Goal: Information Seeking & Learning: Learn about a topic

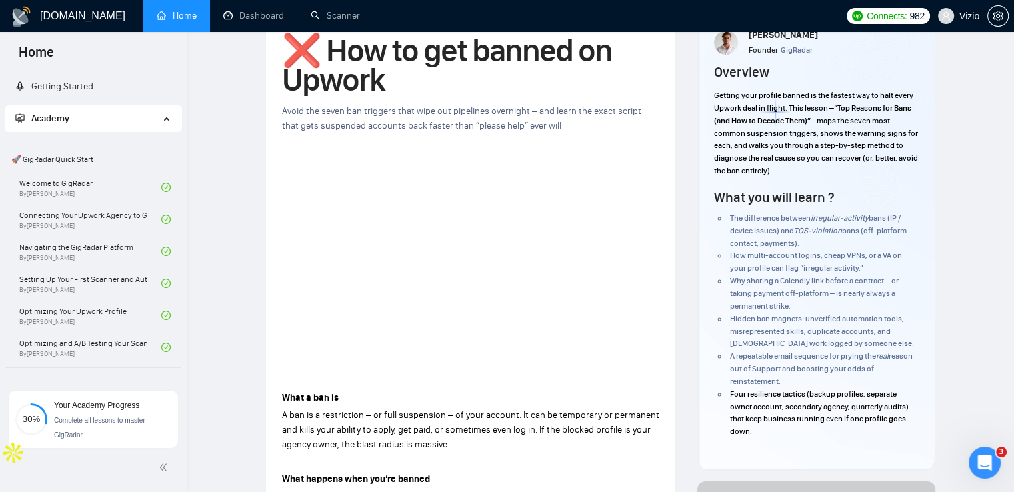
scroll to position [460, 0]
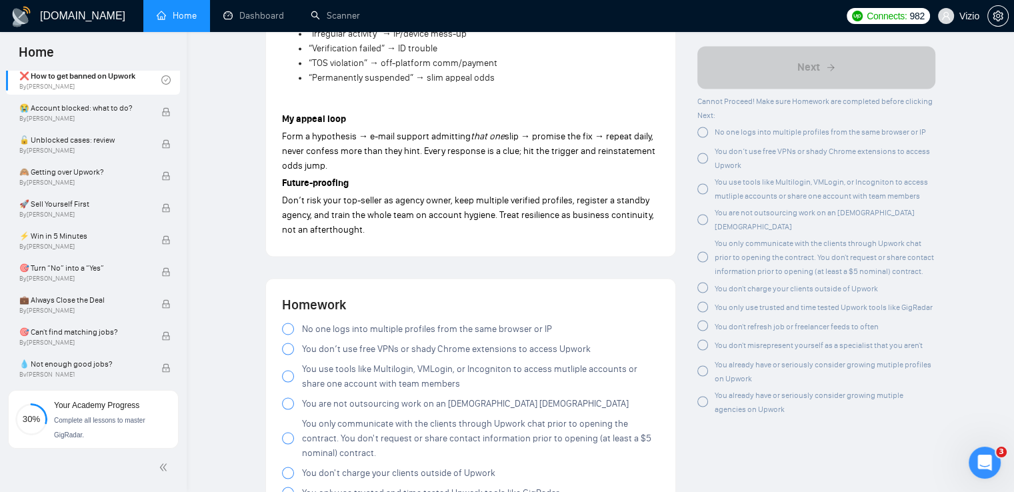
drag, startPoint x: 365, startPoint y: 211, endPoint x: 387, endPoint y: 323, distance: 113.3
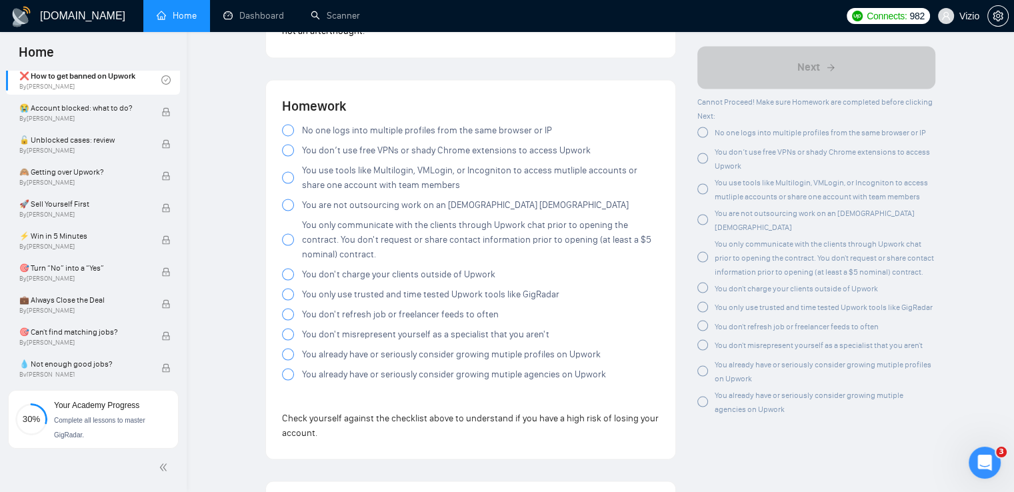
scroll to position [2423, 0]
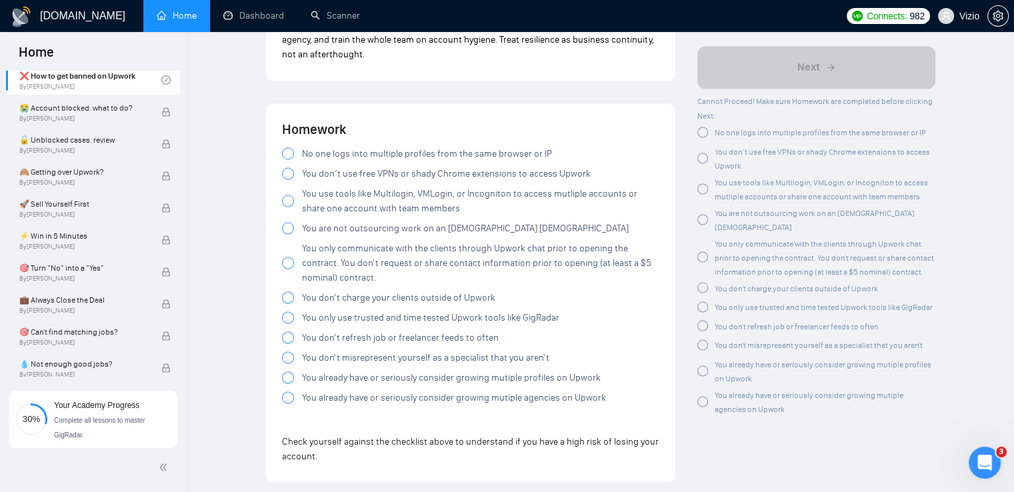
click at [288, 147] on div at bounding box center [288, 153] width 12 height 12
click at [290, 167] on div at bounding box center [288, 173] width 12 height 12
click at [289, 195] on div at bounding box center [288, 201] width 12 height 12
click at [287, 222] on div at bounding box center [288, 228] width 12 height 12
click at [286, 257] on div at bounding box center [288, 263] width 12 height 12
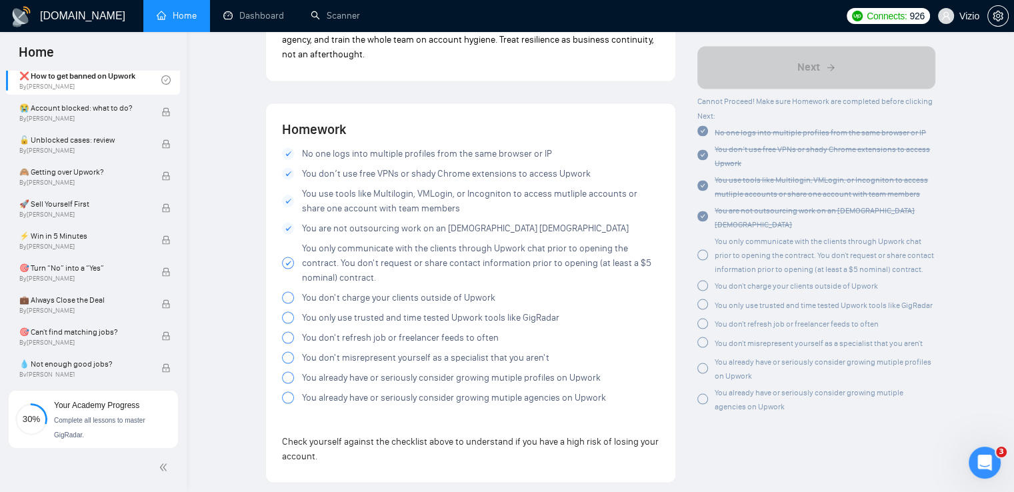
click at [287, 291] on div at bounding box center [288, 297] width 12 height 12
click at [289, 310] on label "You only use trusted and time tested Upwork tools like GigRadar" at bounding box center [470, 317] width 377 height 15
click at [287, 311] on div at bounding box center [288, 317] width 12 height 12
click at [289, 310] on label "You only use trusted and time tested Upwork tools like GigRadar" at bounding box center [470, 317] width 377 height 15
click at [289, 331] on div at bounding box center [288, 337] width 12 height 12
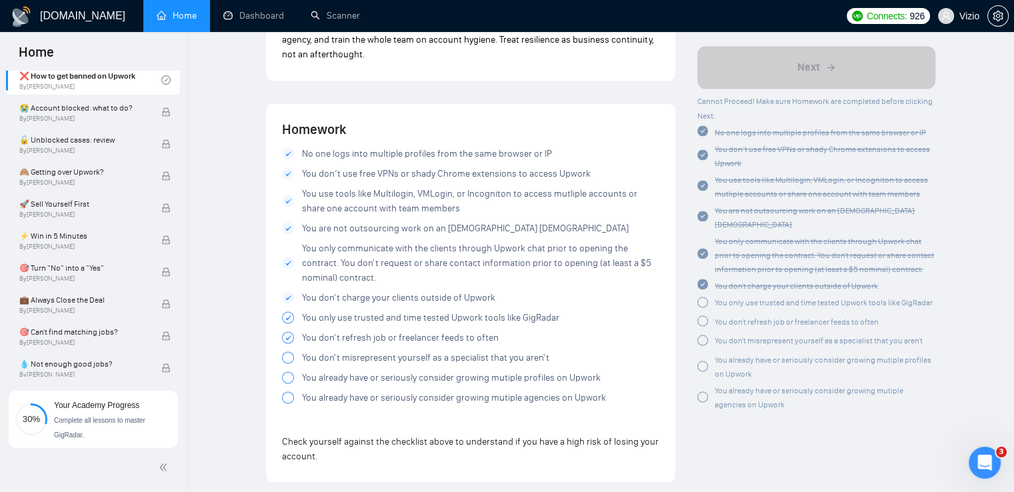
click at [287, 351] on div at bounding box center [288, 357] width 12 height 12
click at [287, 371] on div at bounding box center [288, 377] width 12 height 12
click at [285, 391] on div at bounding box center [288, 397] width 12 height 12
drag, startPoint x: 607, startPoint y: 388, endPoint x: 293, endPoint y: 123, distance: 411.1
click at [297, 123] on div "Homework No one logs into multiple profiles from the same browser or IP You don…" at bounding box center [470, 292] width 377 height 347
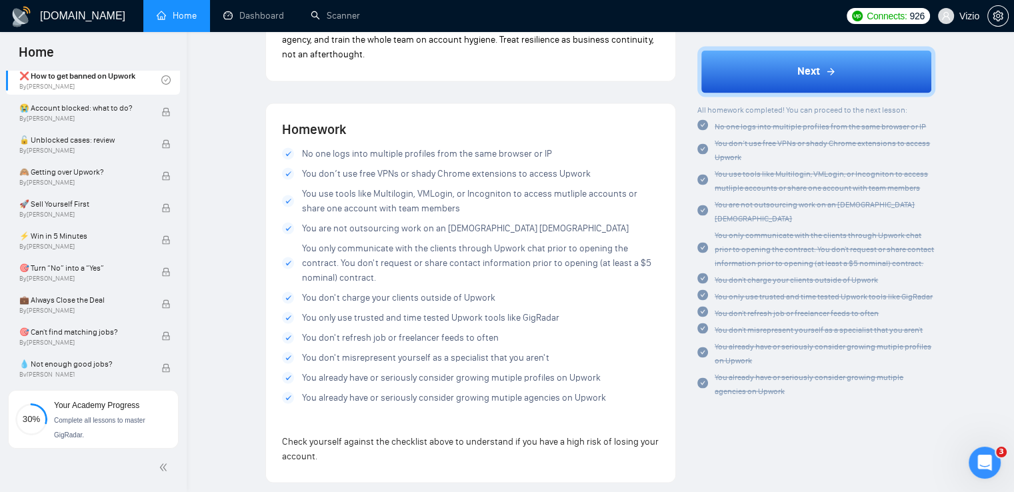
click at [280, 113] on div "Homework No one logs into multiple profiles from the same browser or IP You don…" at bounding box center [470, 292] width 409 height 379
drag, startPoint x: 278, startPoint y: 111, endPoint x: 608, endPoint y: 398, distance: 437.0
click at [608, 398] on div "Homework No one logs into multiple profiles from the same browser or IP You don…" at bounding box center [470, 292] width 409 height 379
click at [157, 165] on div "🙈 Getting over Upwork? By [PERSON_NAME]" at bounding box center [90, 175] width 142 height 29
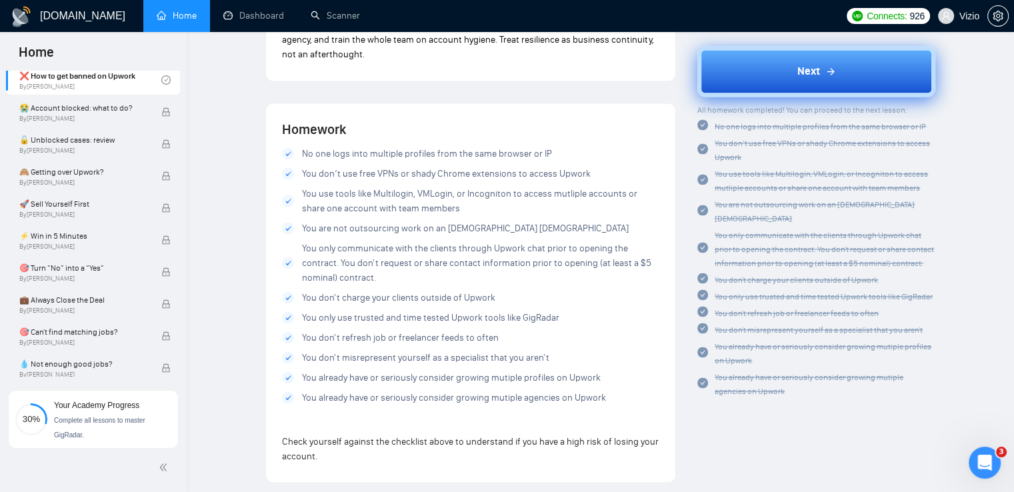
click at [813, 74] on span "Next" at bounding box center [808, 72] width 23 height 16
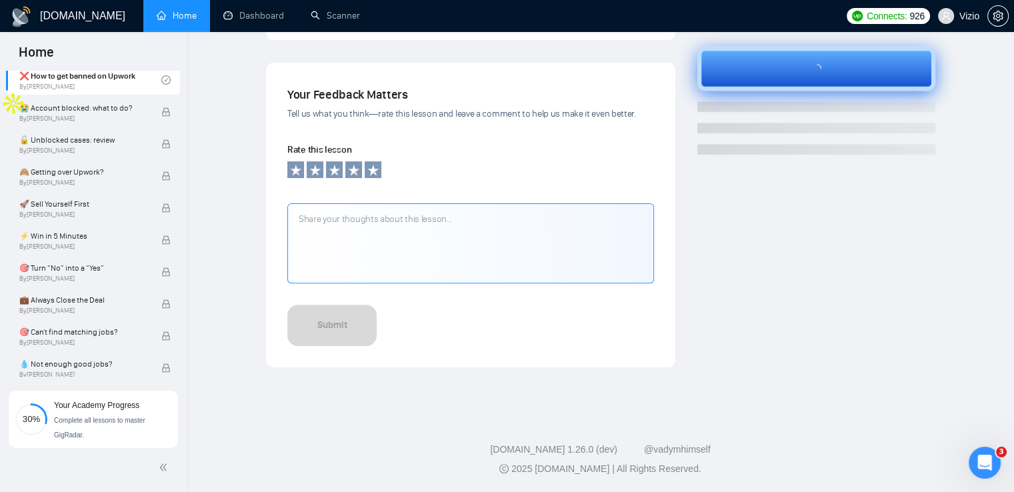
scroll to position [415, 0]
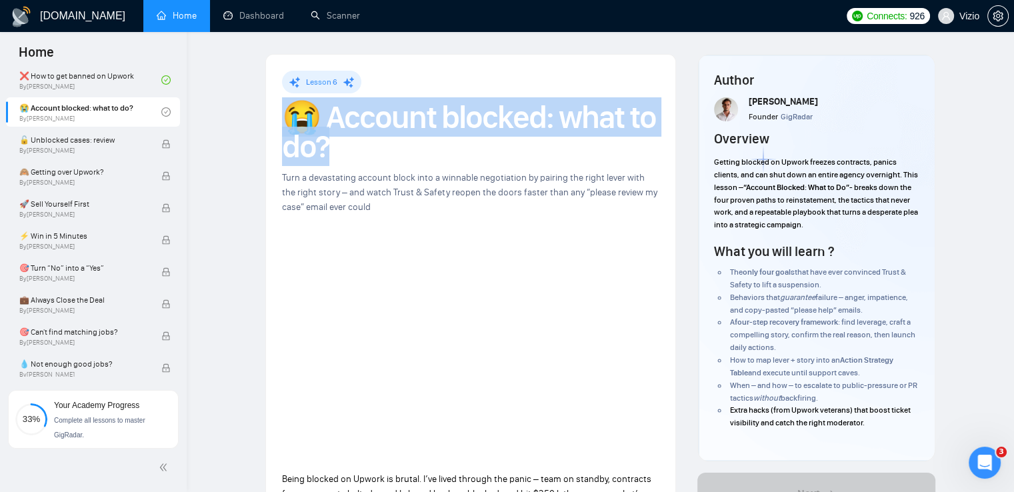
drag, startPoint x: 288, startPoint y: 107, endPoint x: 383, endPoint y: 143, distance: 101.3
click at [383, 143] on h1 "😭 Account blocked: what to do?" at bounding box center [470, 132] width 377 height 59
copy h1 "😭 Account blocked: what to do?"
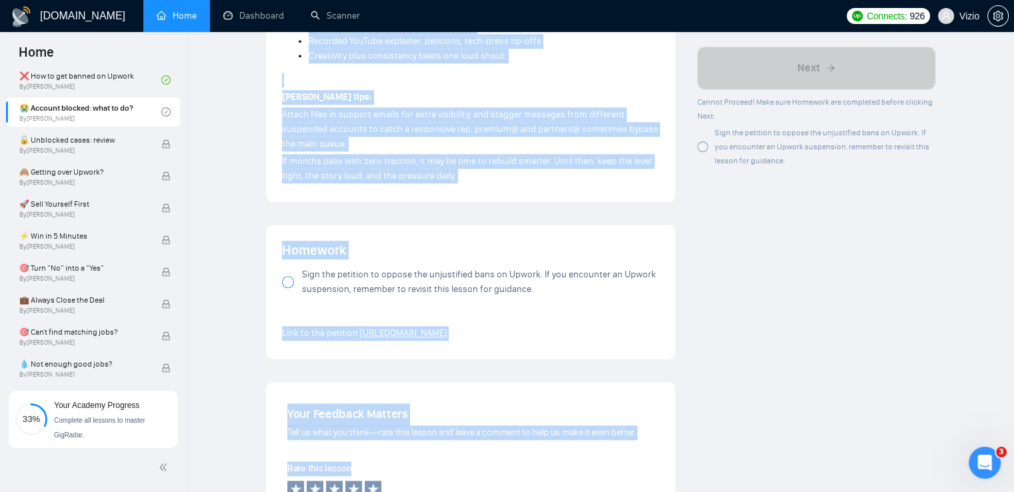
scroll to position [1304, 0]
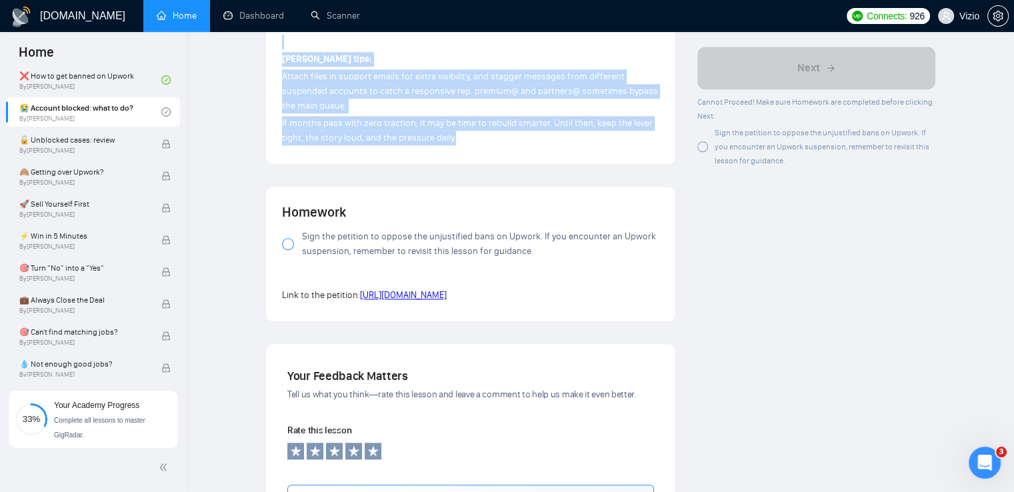
drag, startPoint x: 277, startPoint y: 134, endPoint x: 496, endPoint y: 131, distance: 218.6
copy div "Lorem ipsumdo si Ametco ad elitse. D’ei tempo incidid utl etdol – magn al enima…"
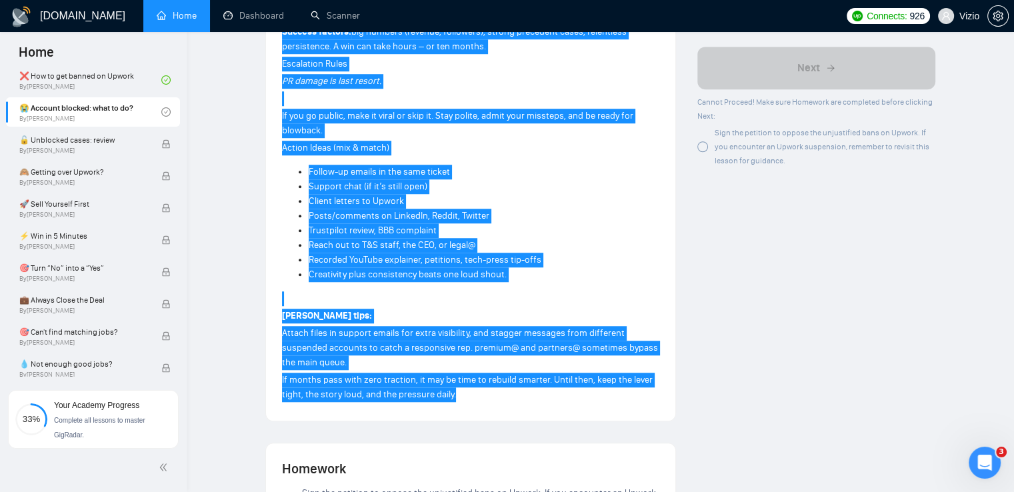
scroll to position [1104, 0]
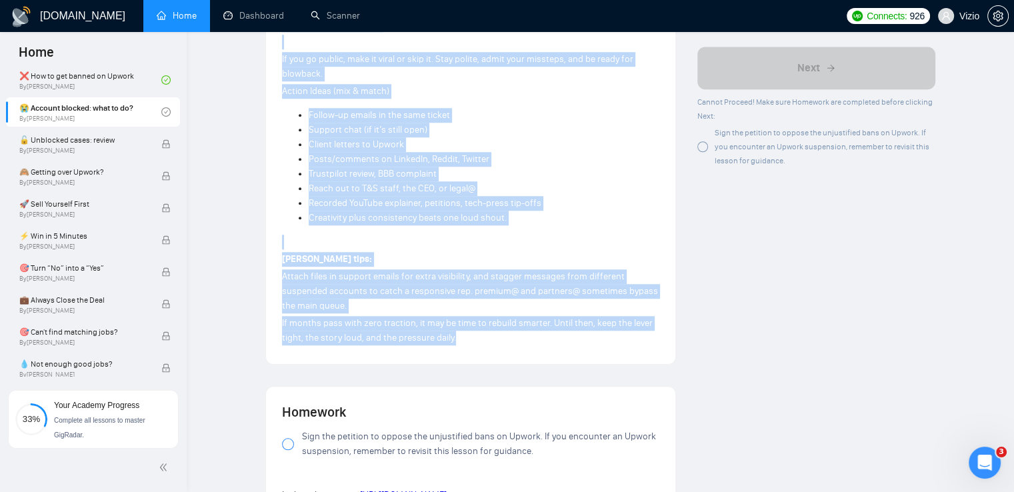
click at [407, 237] on p at bounding box center [470, 242] width 377 height 15
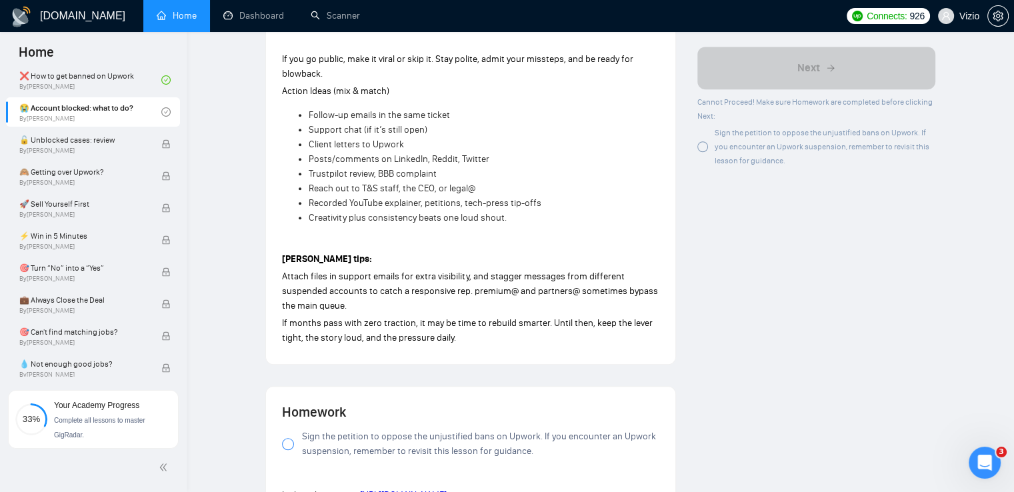
click at [289, 444] on div at bounding box center [288, 444] width 12 height 12
click at [418, 318] on span "If months pass with zero traction, it may be time to rebuild smarter. Until the…" at bounding box center [467, 330] width 371 height 26
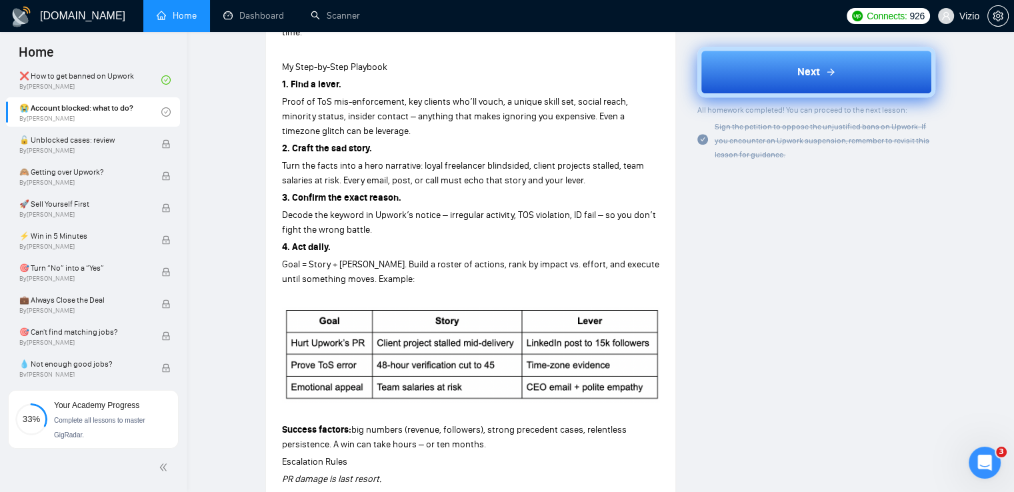
scroll to position [0, 0]
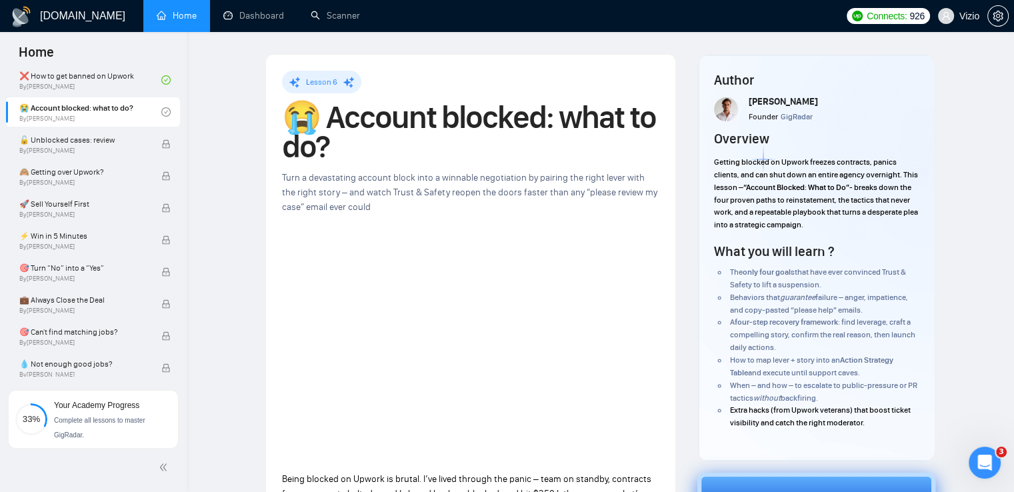
drag, startPoint x: 440, startPoint y: 388, endPoint x: 451, endPoint y: 166, distance: 222.2
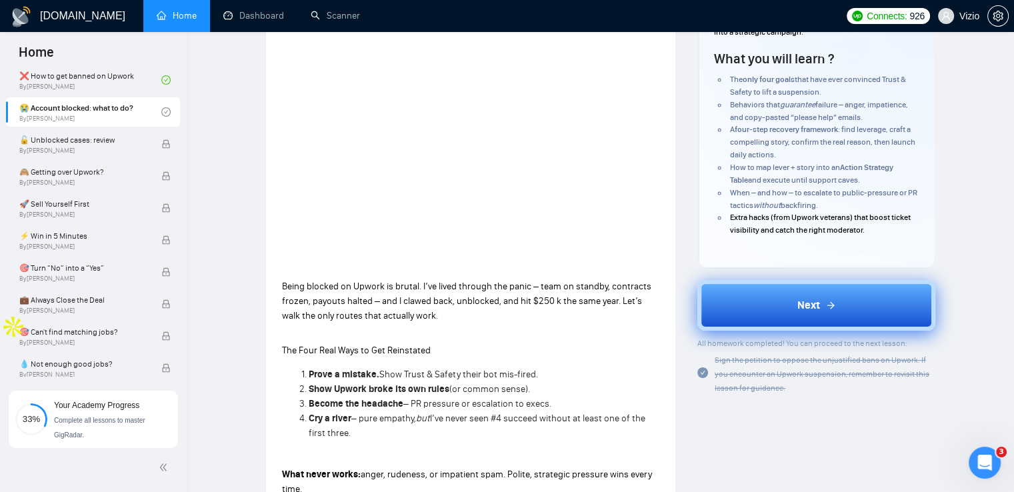
scroll to position [200, 0]
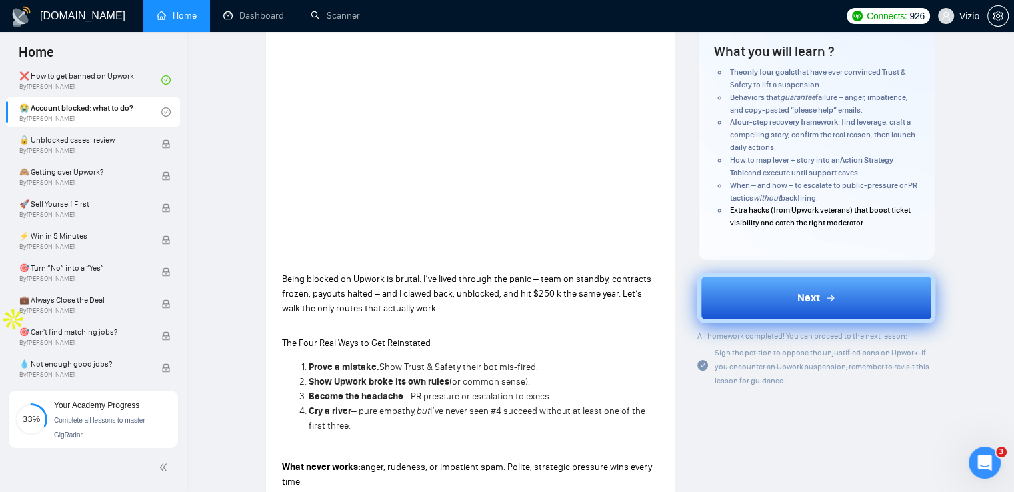
click at [780, 307] on button "Next" at bounding box center [816, 298] width 238 height 51
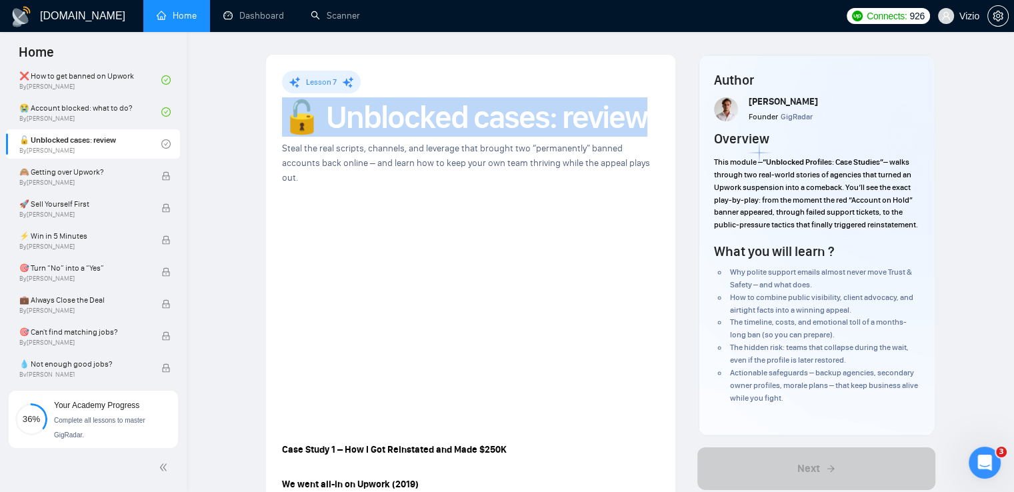
drag, startPoint x: 283, startPoint y: 121, endPoint x: 653, endPoint y: 127, distance: 370.0
click at [653, 127] on h1 "🔓 Unblocked cases: review" at bounding box center [470, 117] width 377 height 29
copy h1 "🔓 Unblocked cases: review"
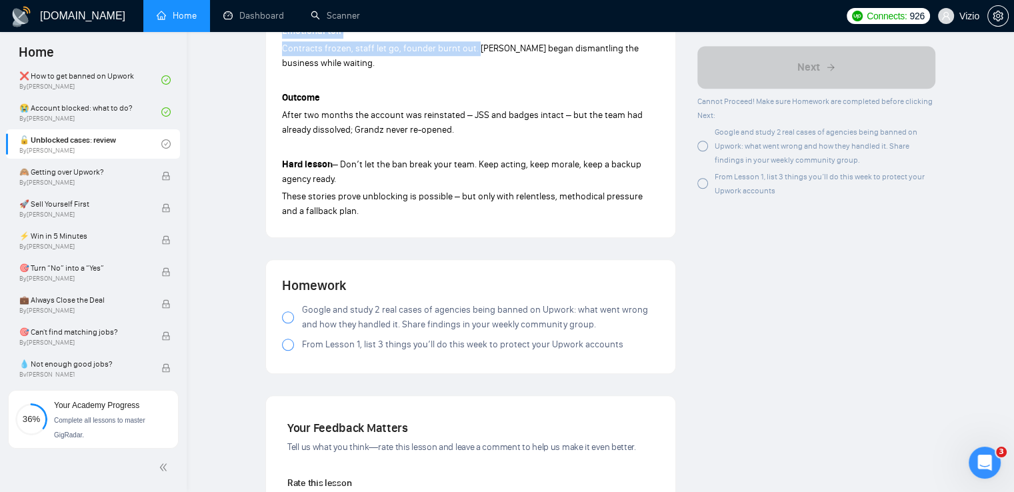
scroll to position [1022, 0]
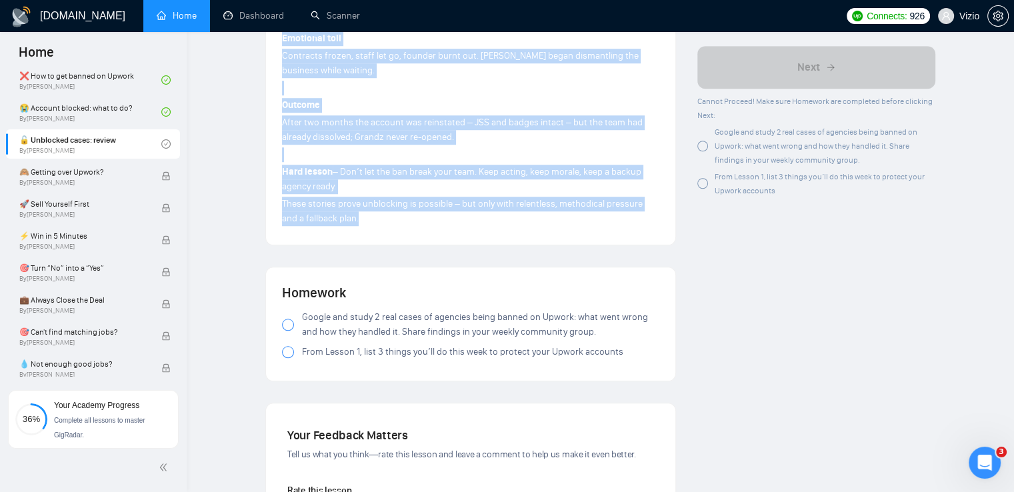
drag, startPoint x: 280, startPoint y: 94, endPoint x: 450, endPoint y: 208, distance: 204.6
copy div "Lore Ipsum 5 – Dol S Ame Consectetu adi Elit $213S Do eius tem-in ut Labore (32…"
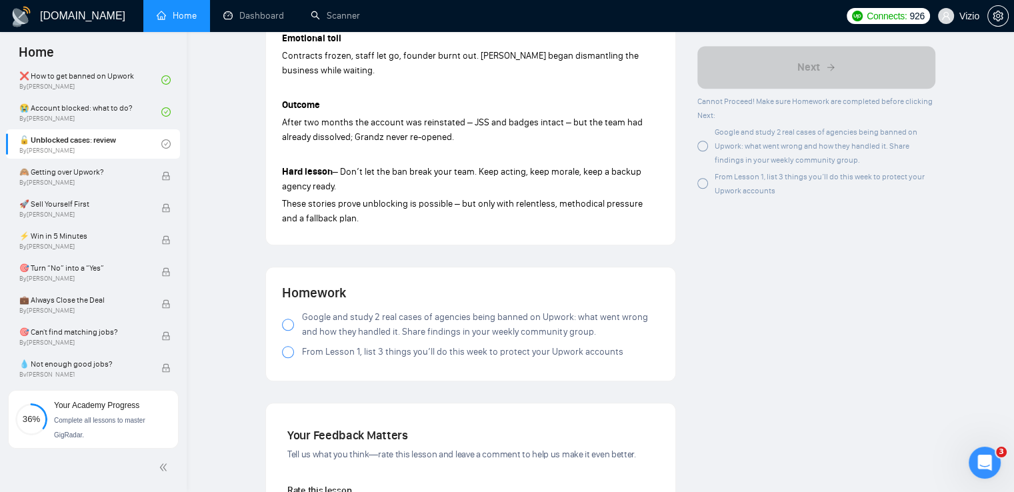
click at [288, 319] on div at bounding box center [288, 325] width 12 height 12
click at [284, 346] on div at bounding box center [288, 352] width 12 height 12
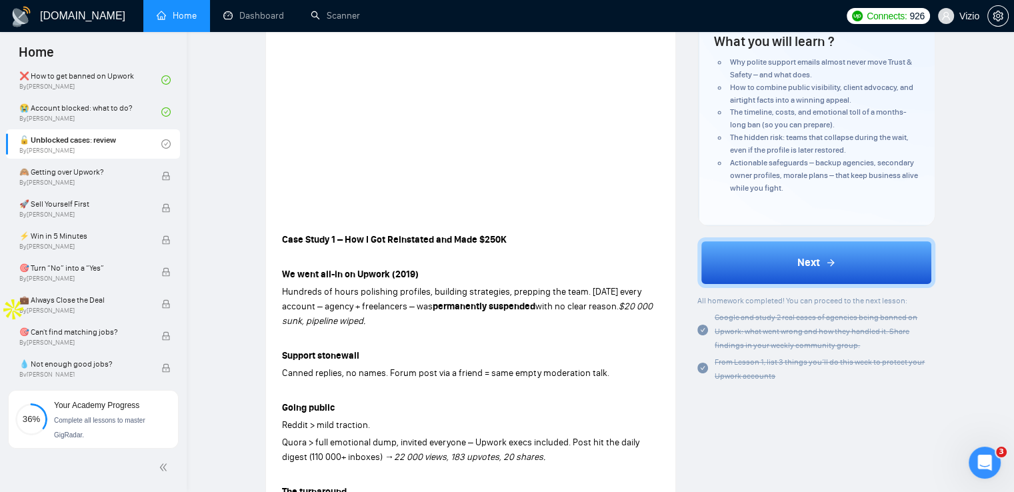
scroll to position [63, 0]
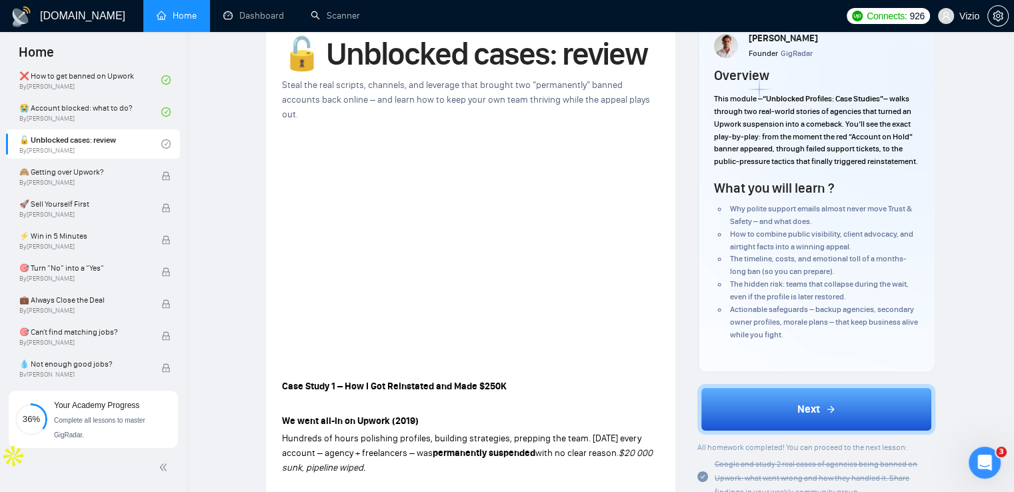
drag, startPoint x: 401, startPoint y: 315, endPoint x: 387, endPoint y: 204, distance: 112.3
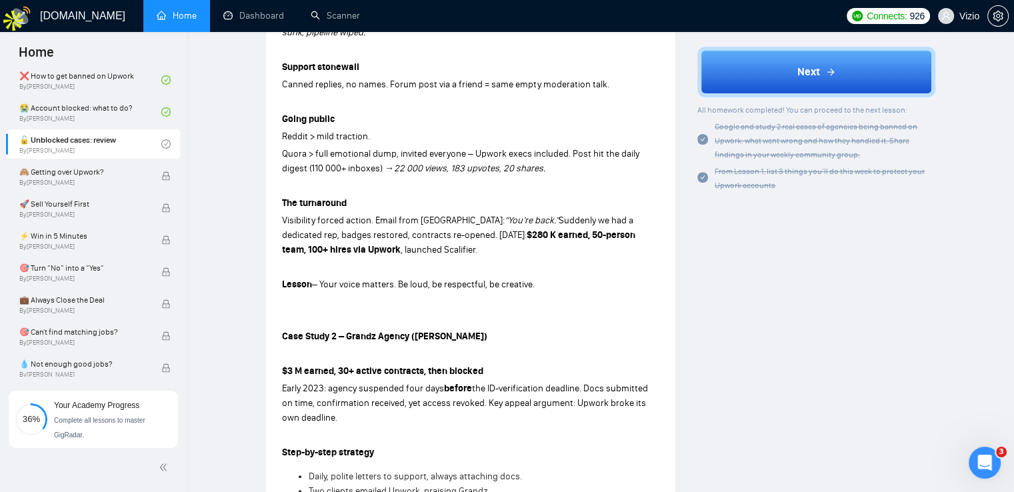
scroll to position [467, 0]
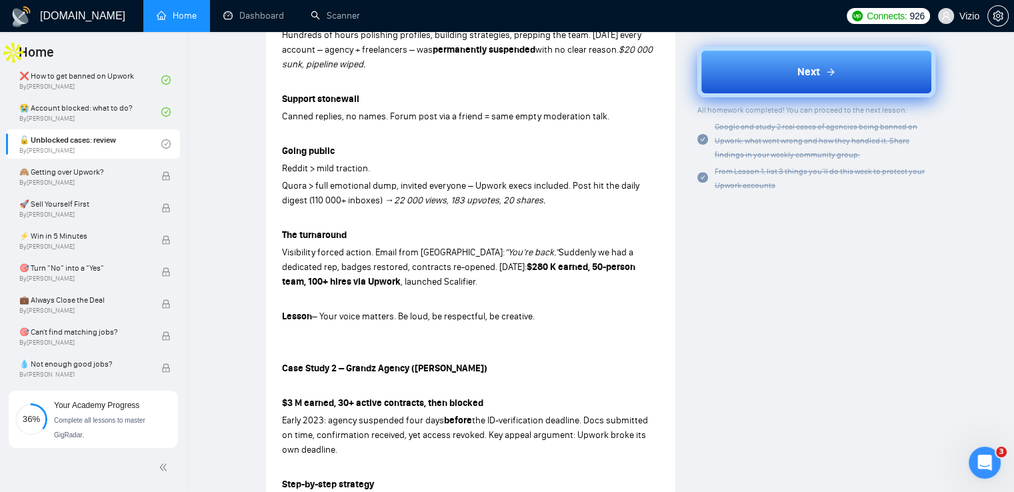
click at [778, 68] on button "Next" at bounding box center [816, 72] width 238 height 51
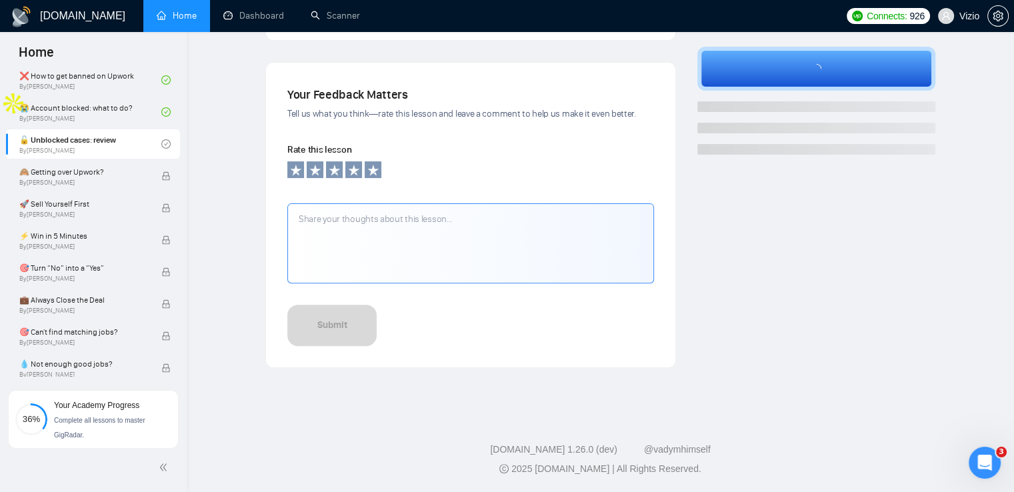
scroll to position [415, 0]
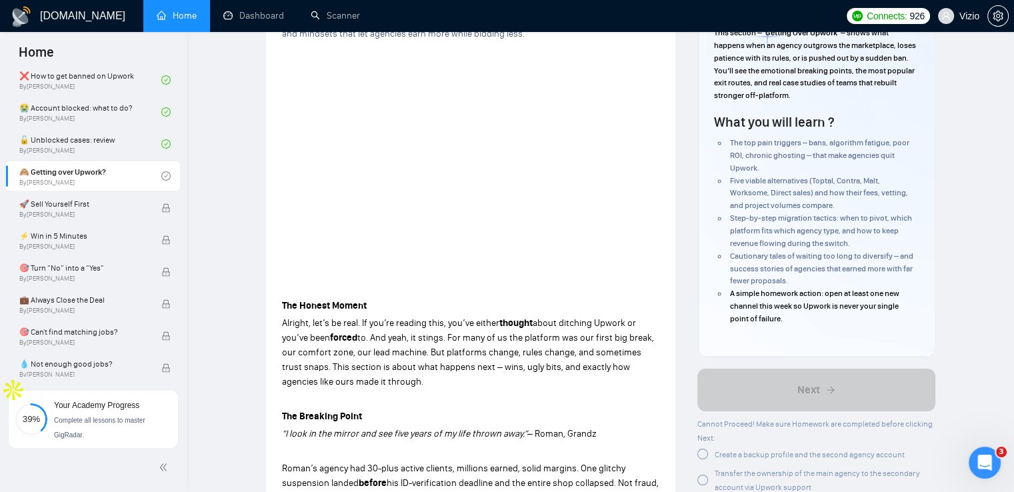
scroll to position [33, 0]
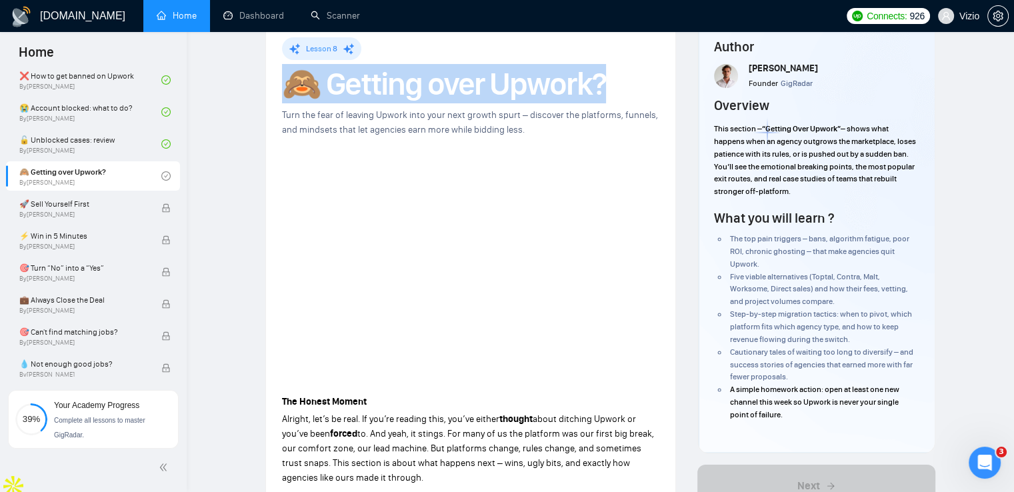
drag, startPoint x: 282, startPoint y: 94, endPoint x: 633, endPoint y: 91, distance: 351.3
click at [633, 91] on h1 "🙈 Getting over Upwork?" at bounding box center [470, 83] width 377 height 29
copy h1 "🙈 Getting over Upwork?"
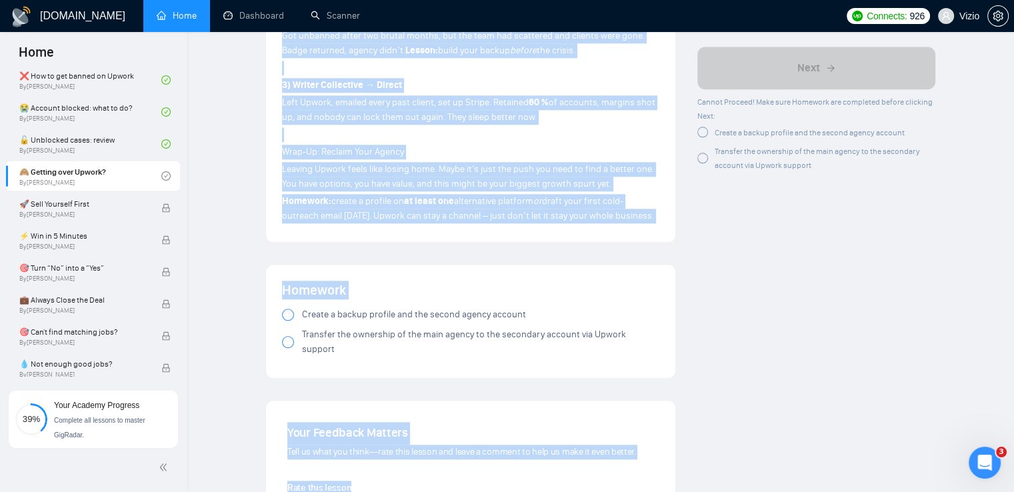
scroll to position [1361, 0]
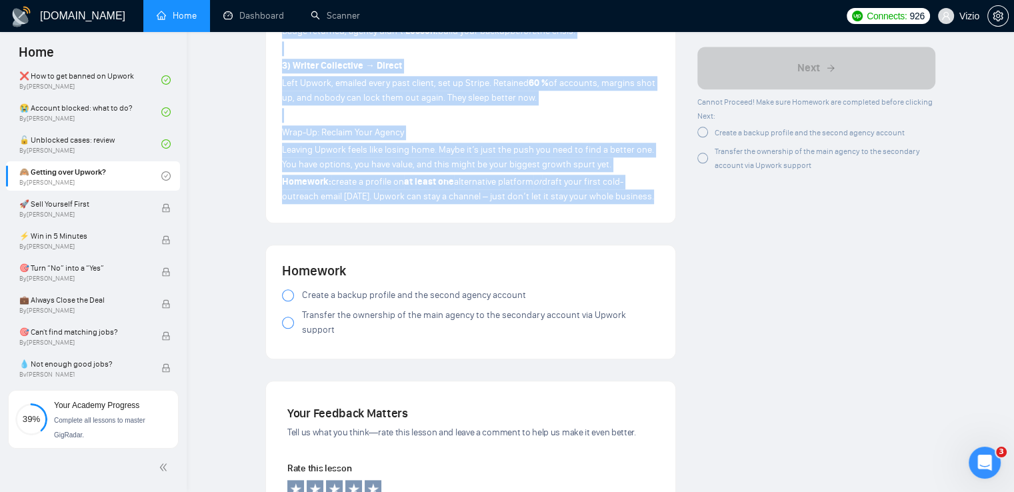
drag, startPoint x: 280, startPoint y: 65, endPoint x: 659, endPoint y: 197, distance: 400.9
copy div "Lor Ipsumd Sitame Consect, adi’e se doei. Te inc’ut laboree dolo, mag’al enimad…"
click at [410, 158] on span "Leaving Upwork feels like losing home. Maybe it’s just the push you need to fin…" at bounding box center [468, 157] width 372 height 26
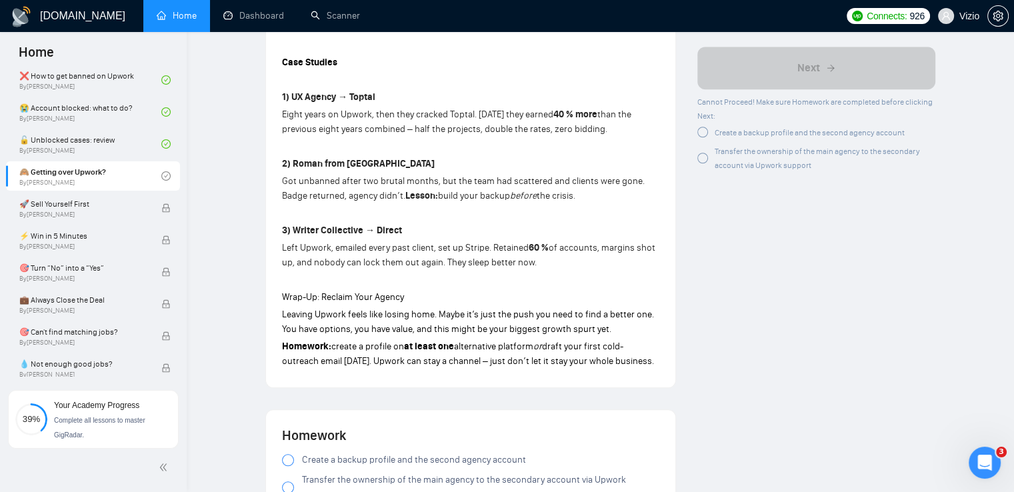
scroll to position [1228, 0]
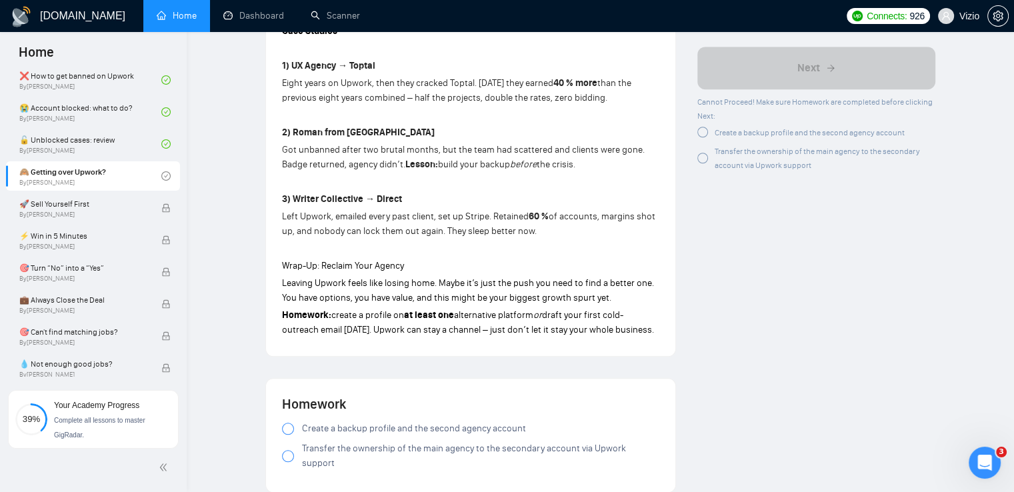
click at [287, 431] on div at bounding box center [288, 429] width 12 height 12
click at [289, 450] on div at bounding box center [288, 456] width 12 height 12
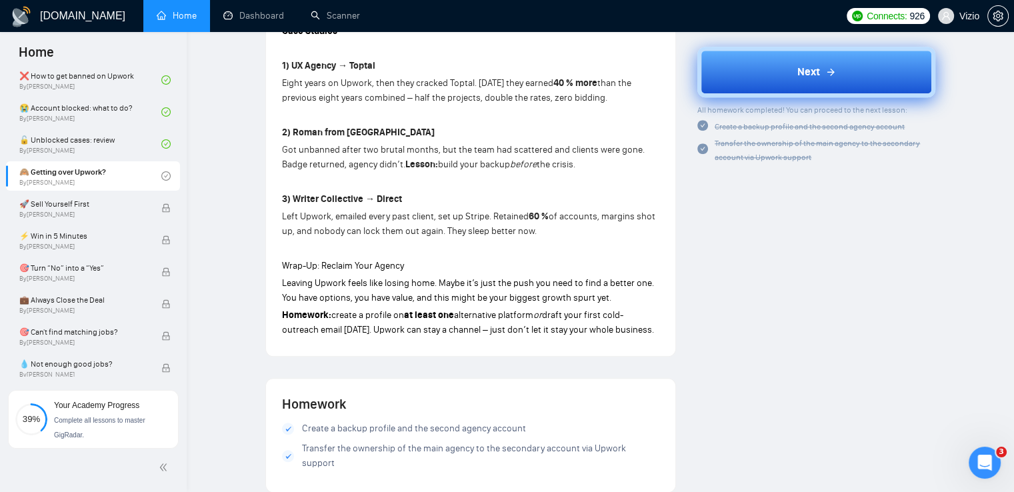
click at [790, 70] on button "Next" at bounding box center [816, 72] width 238 height 51
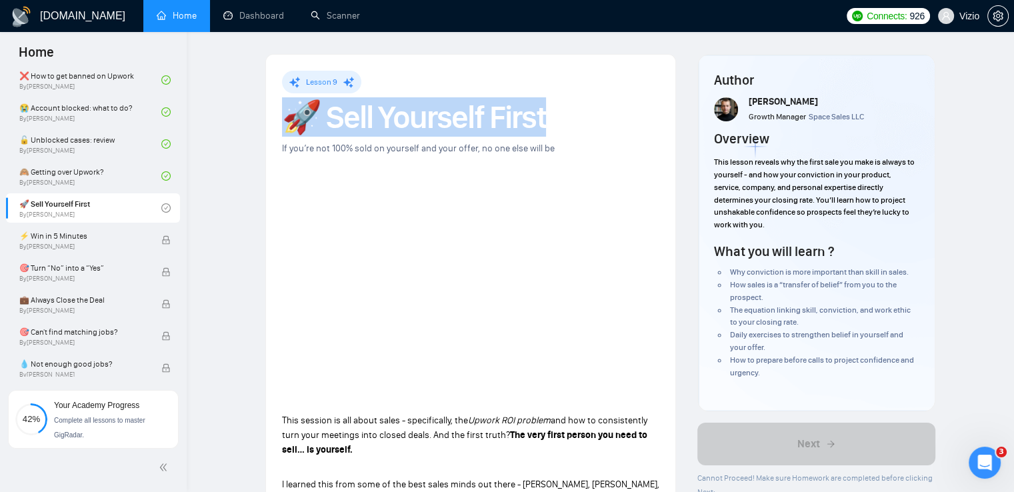
drag, startPoint x: 284, startPoint y: 123, endPoint x: 567, endPoint y: 125, distance: 283.3
click at [567, 125] on h1 "🚀 Sell Yourself First" at bounding box center [470, 117] width 377 height 29
copy h1 "🚀 Sell Yourself First"
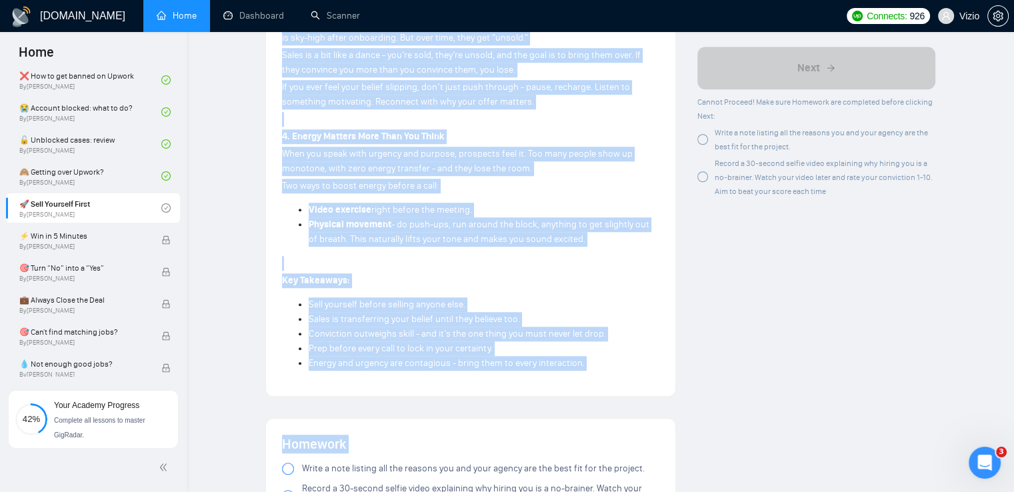
scroll to position [1029, 0]
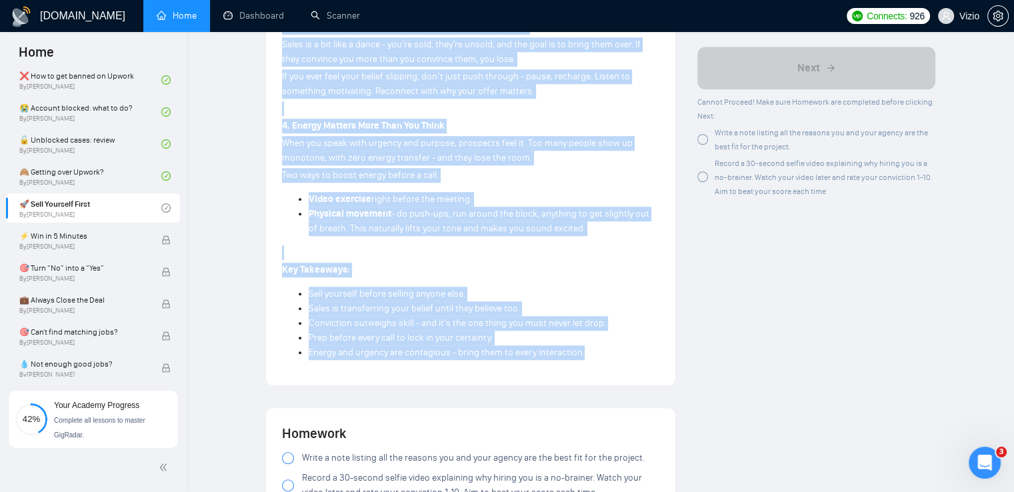
drag, startPoint x: 279, startPoint y: 211, endPoint x: 621, endPoint y: 361, distance: 373.7
copy div "Lore ipsumdo si ame conse adipi - elitseddoeiu, tem Incidi UTL etdolor mag ali …"
click at [402, 257] on p at bounding box center [470, 252] width 377 height 15
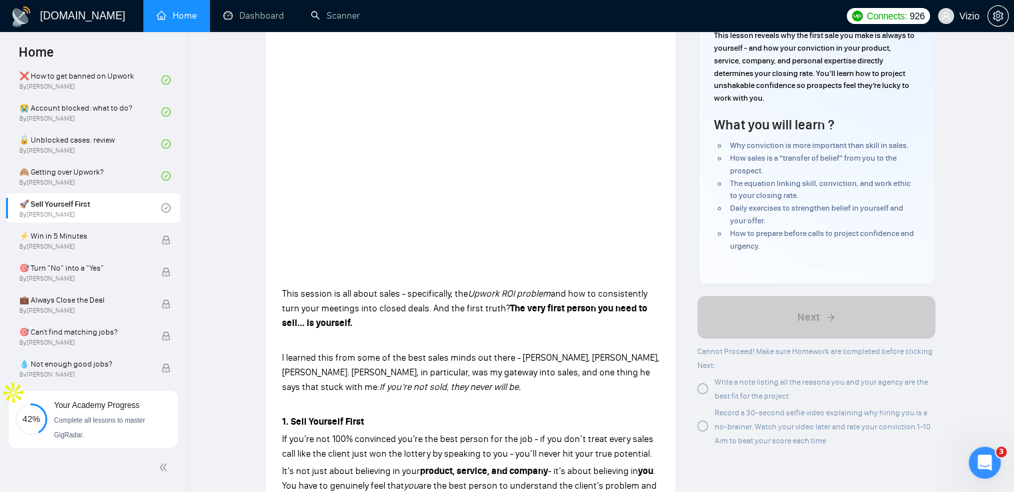
scroll to position [0, 0]
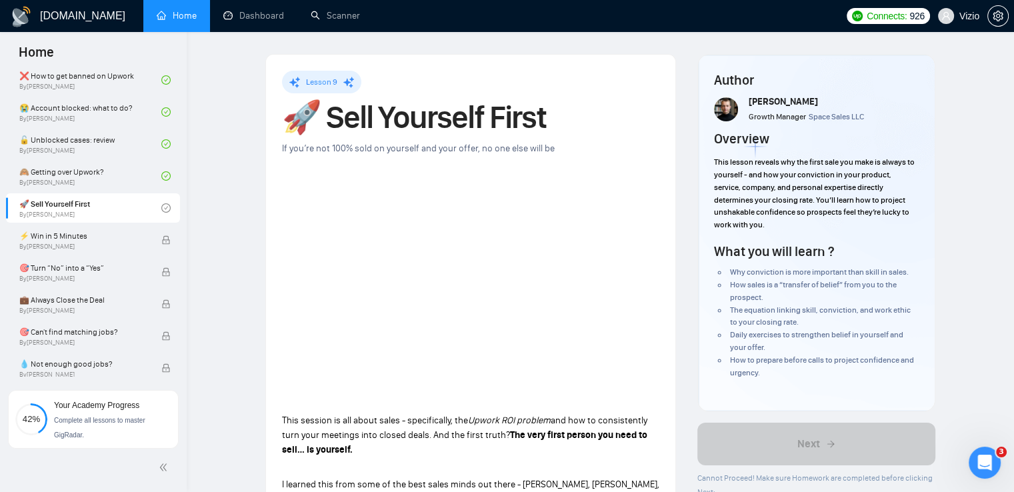
drag, startPoint x: 445, startPoint y: 303, endPoint x: 429, endPoint y: 200, distance: 104.6
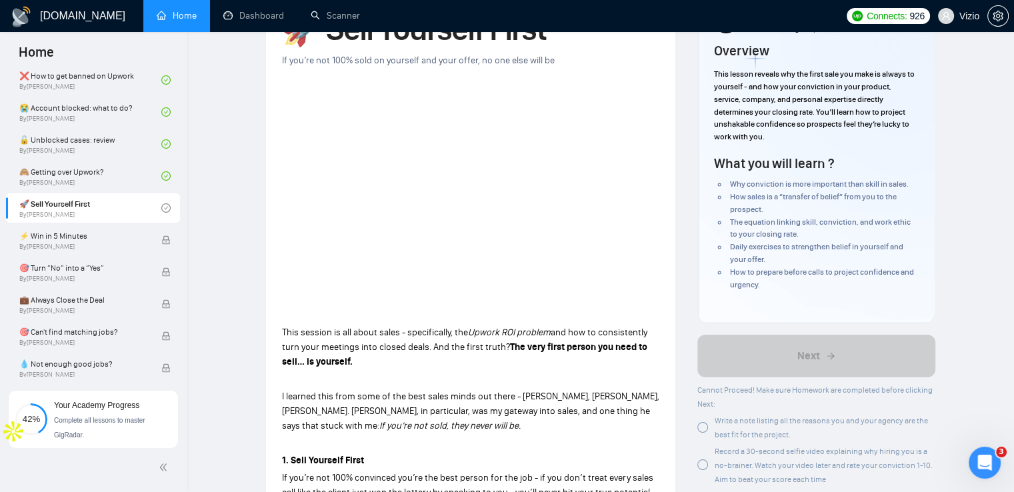
scroll to position [67, 0]
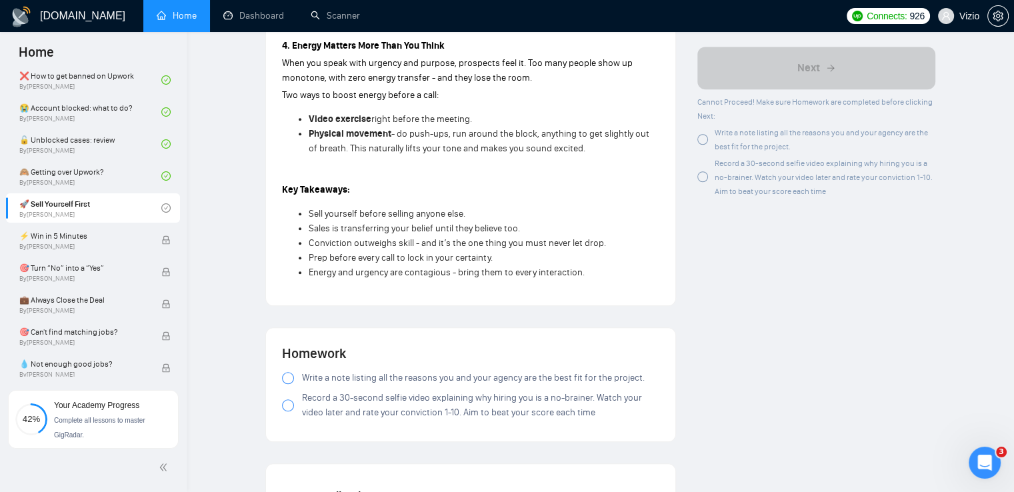
drag, startPoint x: 513, startPoint y: 315, endPoint x: 502, endPoint y: 229, distance: 86.6
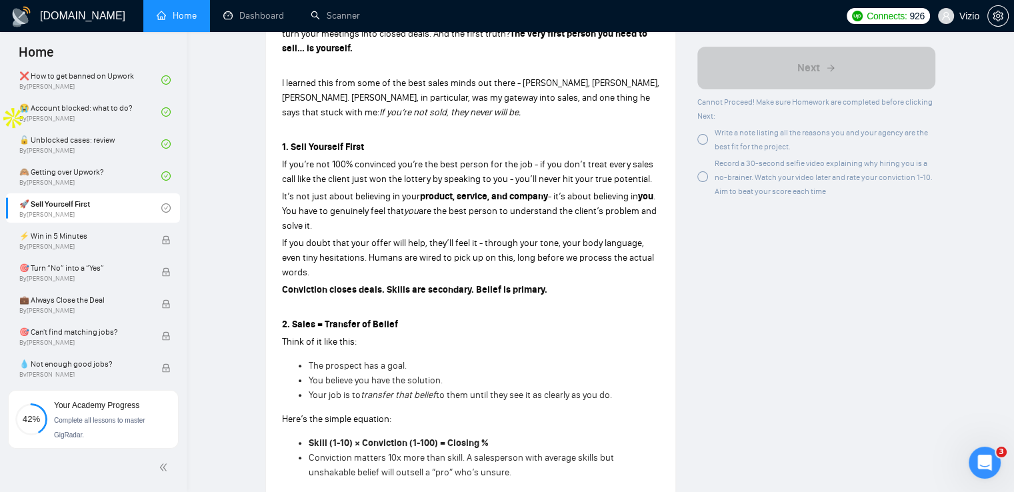
scroll to position [0, 0]
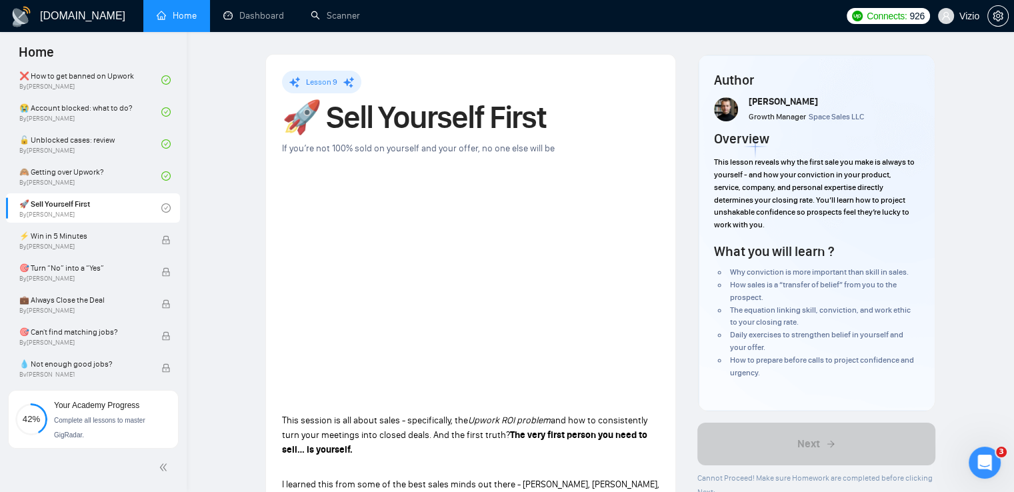
drag, startPoint x: 475, startPoint y: 338, endPoint x: 469, endPoint y: 137, distance: 200.7
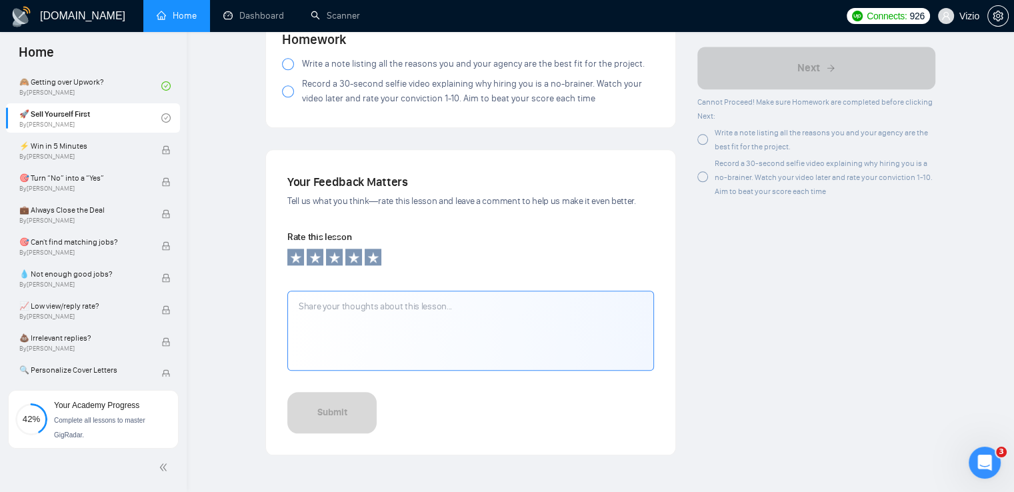
scroll to position [1400, 0]
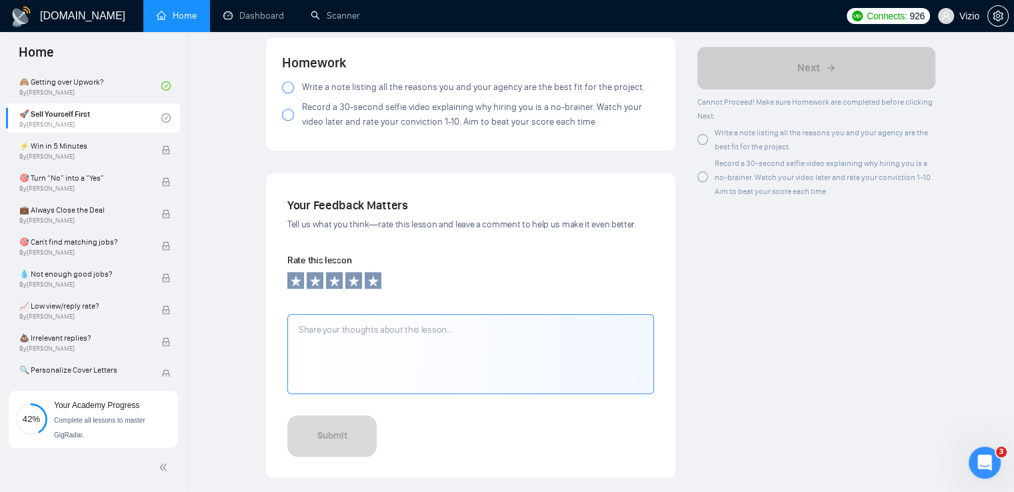
click at [293, 88] on div at bounding box center [288, 87] width 12 height 12
click at [285, 113] on div at bounding box center [288, 115] width 12 height 12
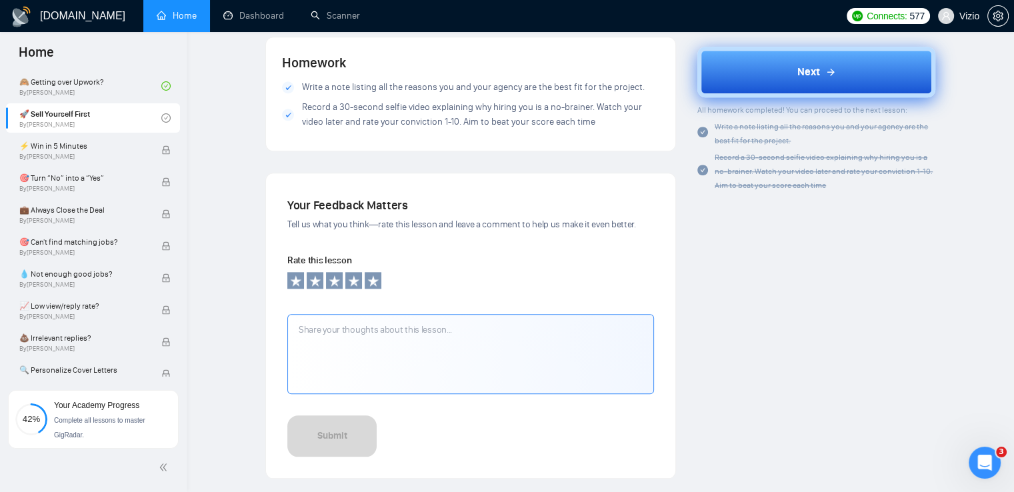
click at [832, 83] on button "Next" at bounding box center [816, 72] width 238 height 51
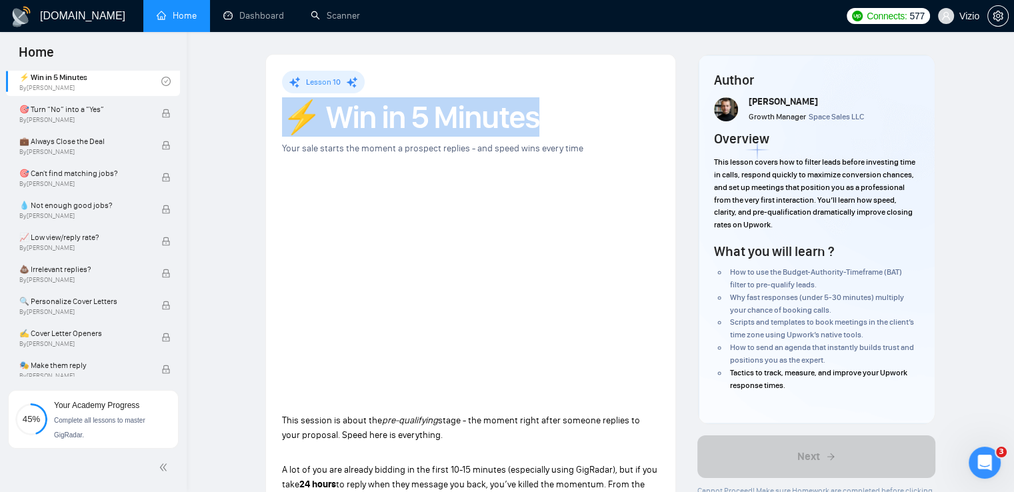
drag, startPoint x: 299, startPoint y: 111, endPoint x: 532, endPoint y: 123, distance: 233.0
click at [548, 117] on h1 "⚡ Win in 5 Minutes" at bounding box center [470, 117] width 377 height 29
copy h1 "⚡ Win in 5 Minutes"
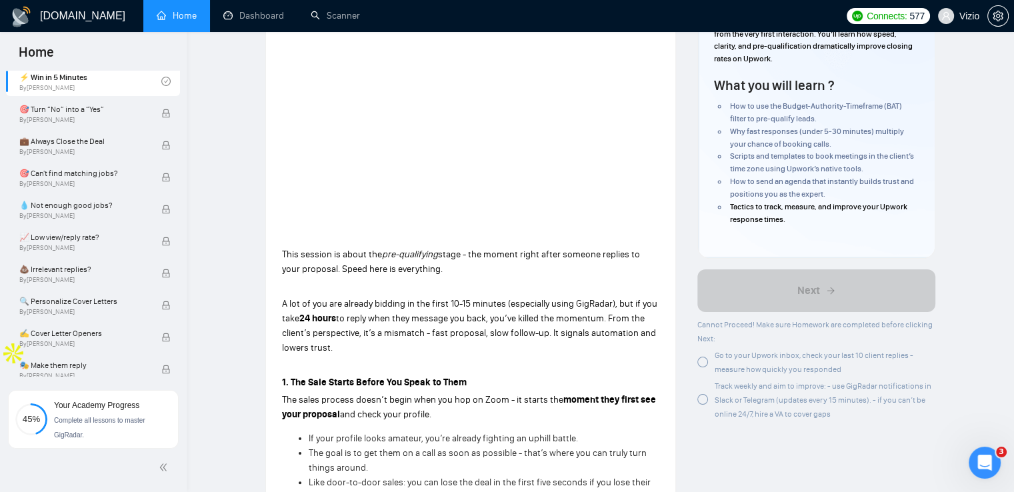
scroll to position [267, 0]
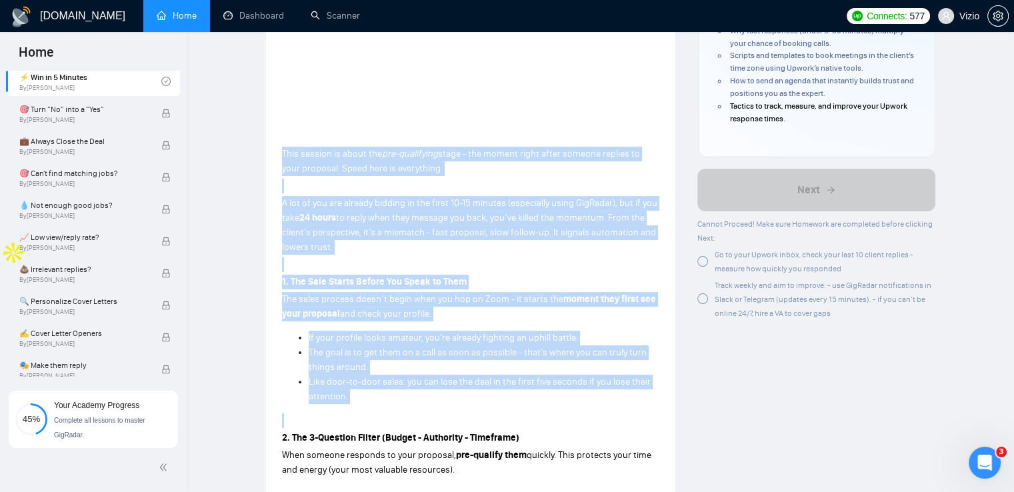
drag, startPoint x: 279, startPoint y: 152, endPoint x: 499, endPoint y: 381, distance: 317.7
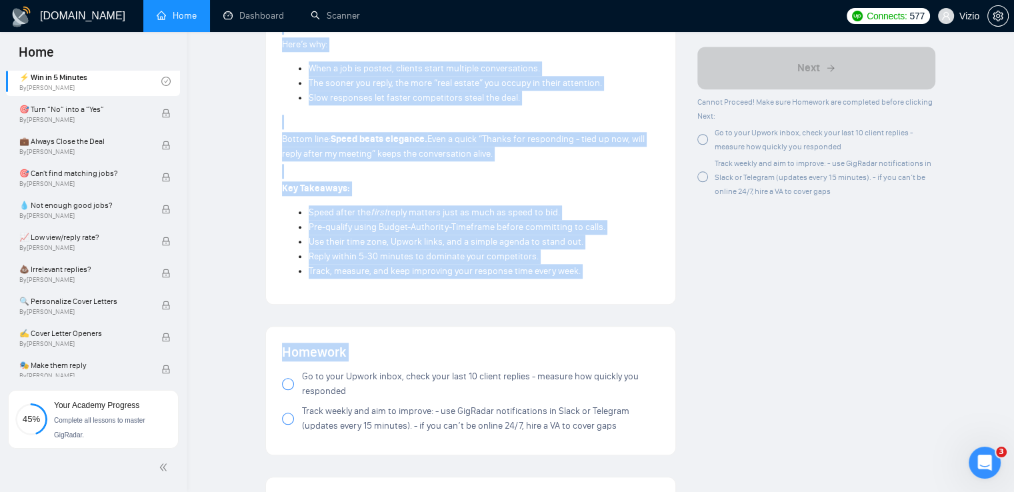
scroll to position [1301, 0]
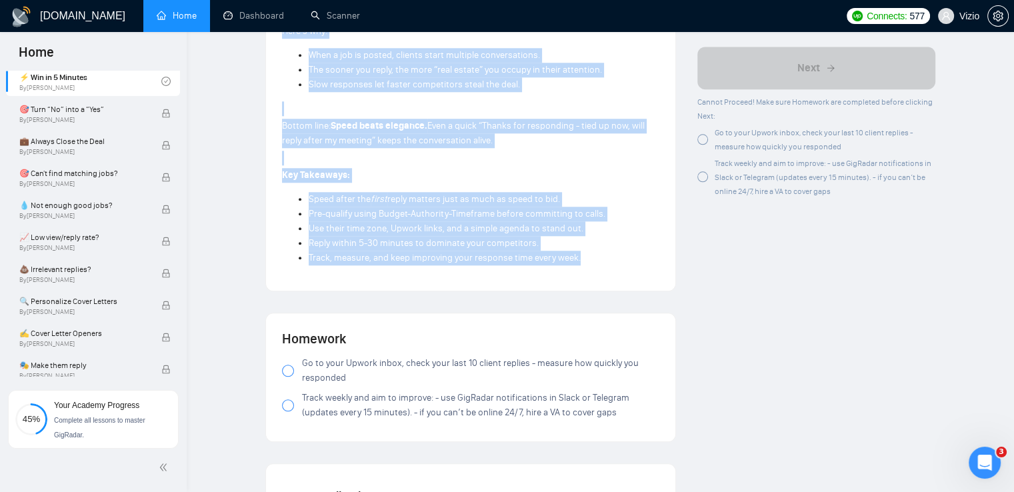
drag, startPoint x: 277, startPoint y: 205, endPoint x: 606, endPoint y: 259, distance: 333.0
copy div "L ips do sit ame consect adipisc el sed doeiu 11-93 tempori (utlaboreet dolor M…"
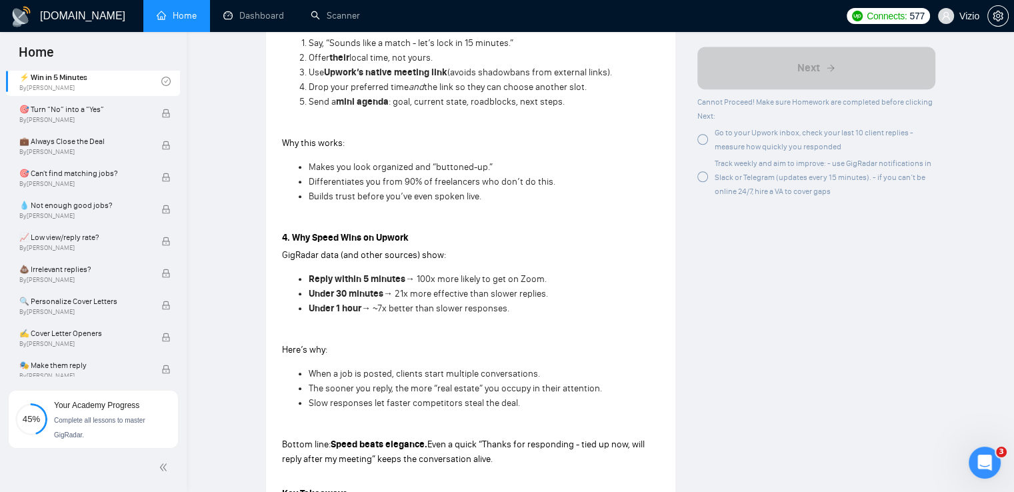
scroll to position [0, 0]
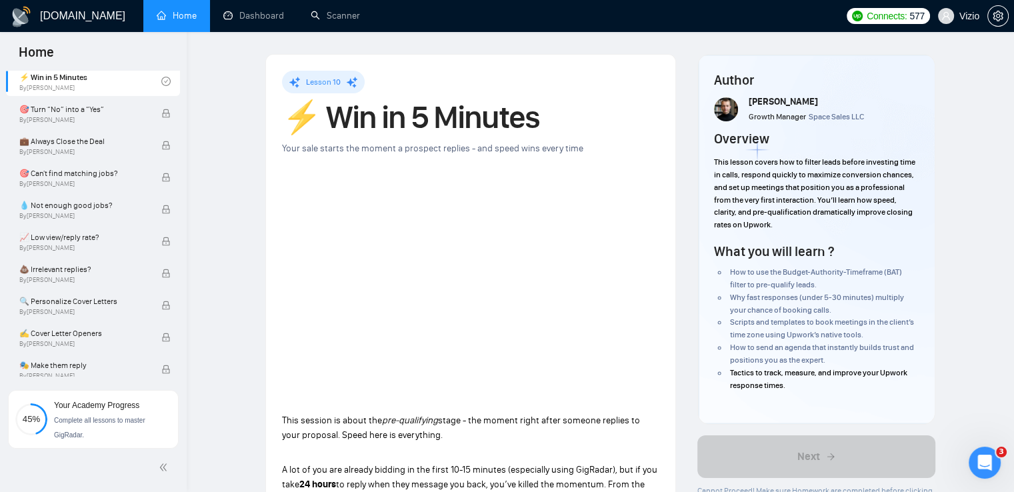
drag, startPoint x: 385, startPoint y: 49, endPoint x: 383, endPoint y: -58, distance: 107.3
